Goal: Task Accomplishment & Management: Manage account settings

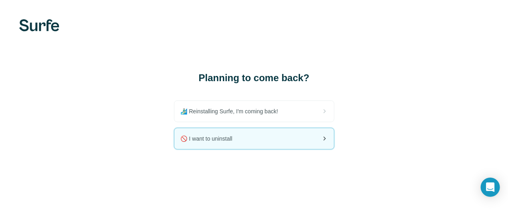
click at [237, 142] on span "🚫 I want to uninstall" at bounding box center [210, 138] width 58 height 8
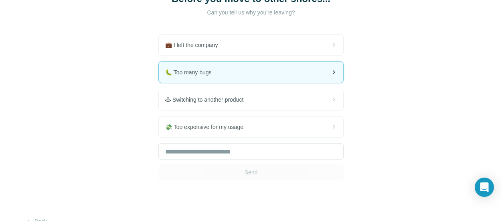
scroll to position [81, 0]
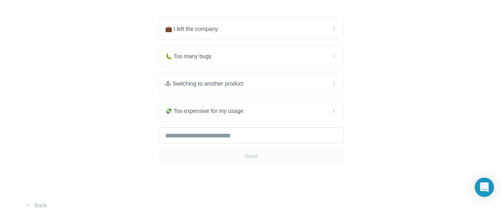
click at [247, 153] on div "Send" at bounding box center [250, 145] width 185 height 37
click at [234, 135] on input "text" at bounding box center [250, 135] width 185 height 16
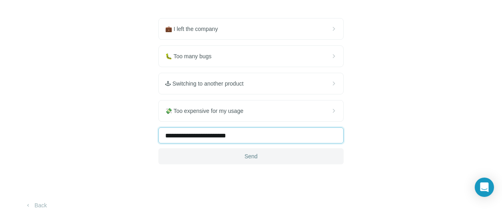
type input "**********"
click at [232, 159] on button "Send" at bounding box center [250, 156] width 185 height 16
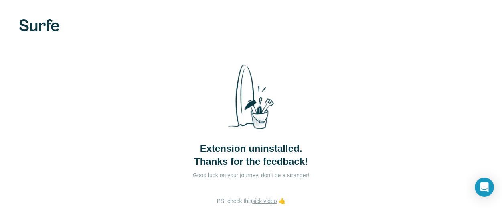
scroll to position [81, 0]
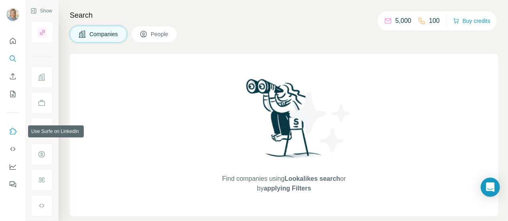
click at [14, 131] on icon "Use Surfe on LinkedIn" at bounding box center [13, 131] width 8 height 8
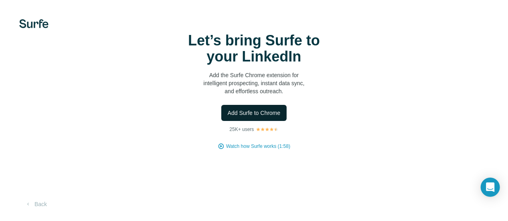
click at [255, 108] on button "Add Surfe to Chrome" at bounding box center [254, 113] width 66 height 16
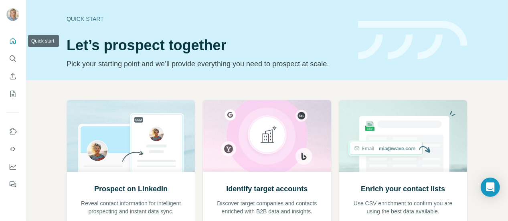
click at [11, 43] on icon "Quick start" at bounding box center [13, 41] width 6 height 6
click at [12, 56] on icon "Search" at bounding box center [13, 59] width 8 height 8
